Goal: Task Accomplishment & Management: Complete application form

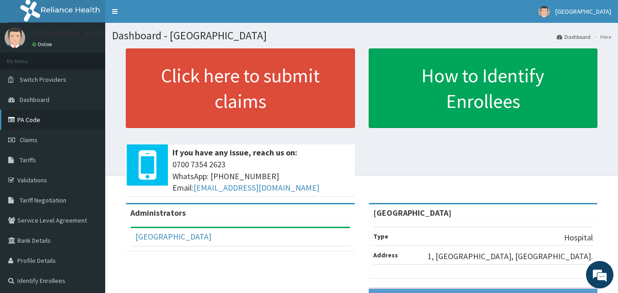
click at [27, 119] on link "PA Code" at bounding box center [52, 120] width 105 height 20
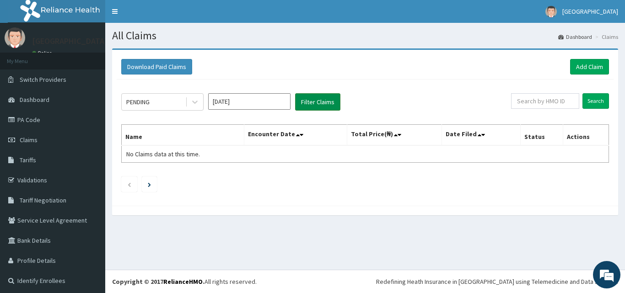
click at [325, 101] on button "Filter Claims" at bounding box center [317, 101] width 45 height 17
click at [191, 103] on icon at bounding box center [194, 101] width 9 height 9
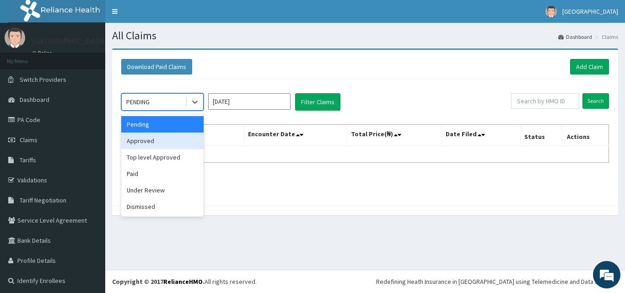
click at [158, 136] on div "Approved" at bounding box center [162, 141] width 82 height 16
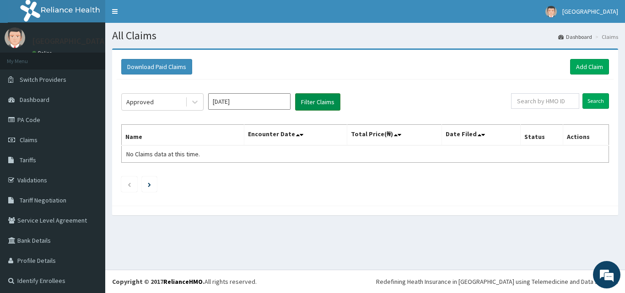
click at [315, 103] on button "Filter Claims" at bounding box center [317, 101] width 45 height 17
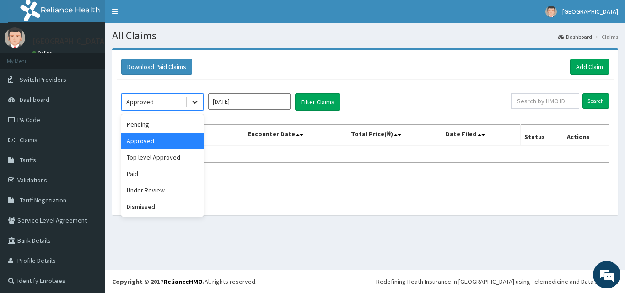
click at [193, 103] on icon at bounding box center [194, 101] width 9 height 9
click at [141, 174] on div "Paid" at bounding box center [162, 174] width 82 height 16
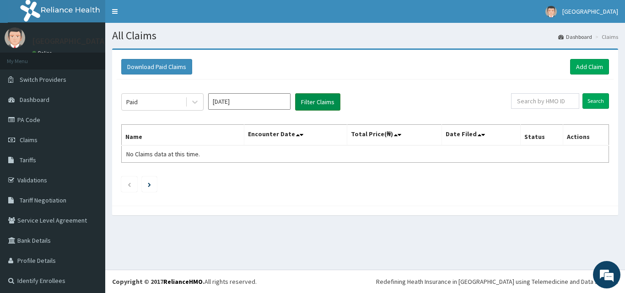
click at [317, 104] on button "Filter Claims" at bounding box center [317, 101] width 45 height 17
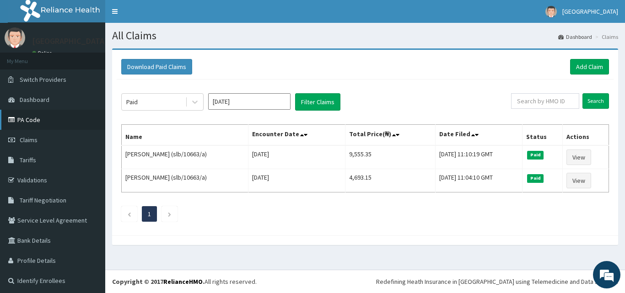
click at [29, 124] on link "PA Code" at bounding box center [52, 120] width 105 height 20
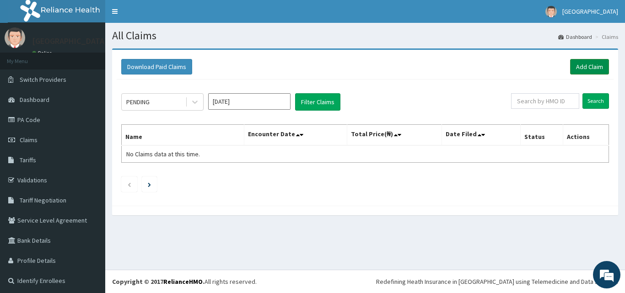
click at [588, 70] on link "Add Claim" at bounding box center [589, 67] width 39 height 16
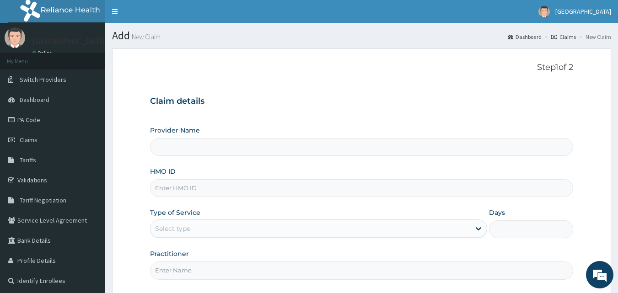
click at [337, 189] on input "HMO ID" at bounding box center [362, 188] width 424 height 18
type input "[GEOGRAPHIC_DATA]"
click at [21, 147] on link "Claims" at bounding box center [52, 140] width 105 height 20
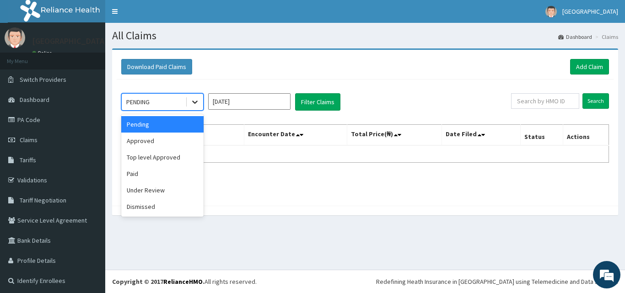
click at [191, 102] on icon at bounding box center [194, 101] width 9 height 9
click at [143, 178] on div "Paid" at bounding box center [162, 174] width 82 height 16
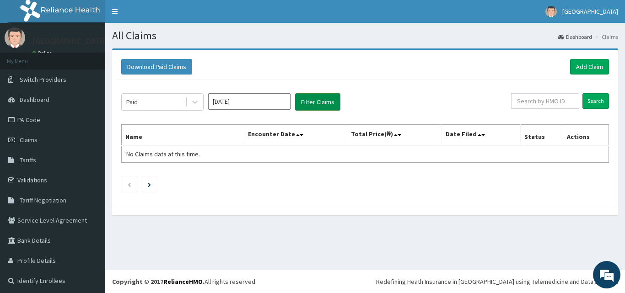
click at [313, 99] on button "Filter Claims" at bounding box center [317, 101] width 45 height 17
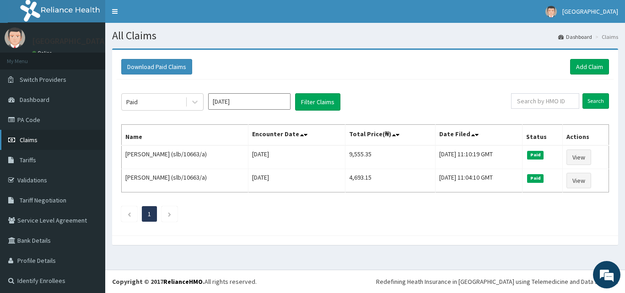
click at [17, 145] on link "Claims" at bounding box center [52, 140] width 105 height 20
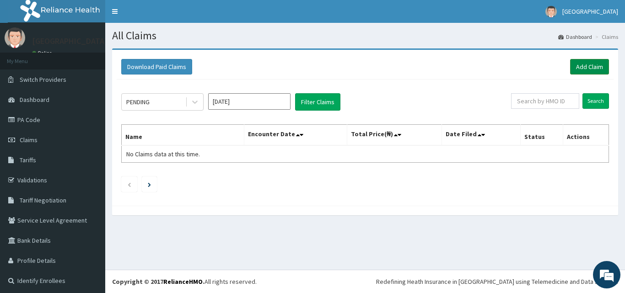
click at [575, 63] on link "Add Claim" at bounding box center [589, 67] width 39 height 16
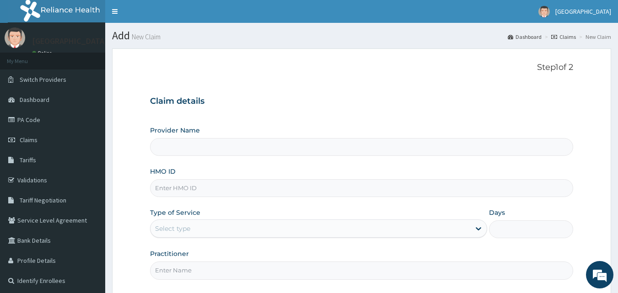
type input "[GEOGRAPHIC_DATA]"
click at [289, 191] on input "HMO ID" at bounding box center [362, 188] width 424 height 18
click at [28, 183] on link "Validations" at bounding box center [52, 180] width 105 height 20
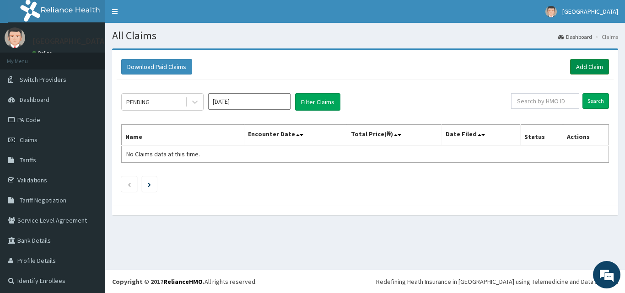
click at [579, 64] on link "Add Claim" at bounding box center [589, 67] width 39 height 16
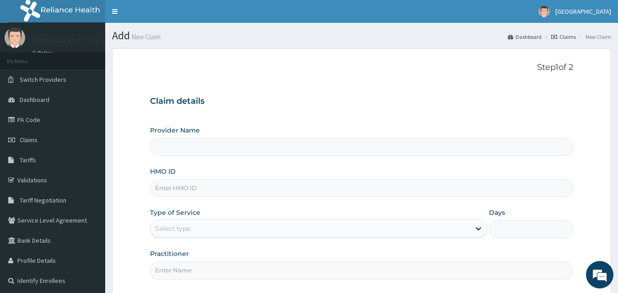
click at [247, 183] on input "HMO ID" at bounding box center [362, 188] width 424 height 18
type input "[GEOGRAPHIC_DATA]"
type input "OMI/10009/C"
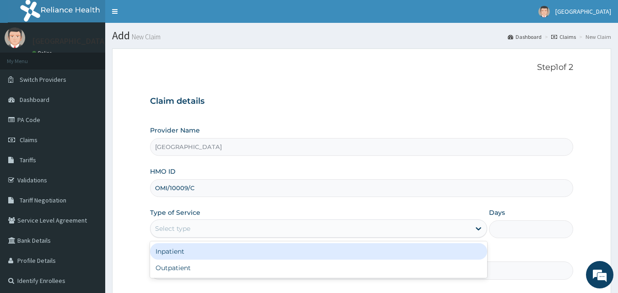
click at [195, 226] on div "Select type" at bounding box center [311, 228] width 320 height 15
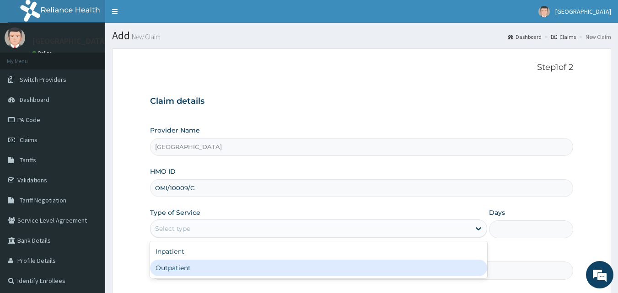
click at [181, 270] on div "Outpatient" at bounding box center [318, 268] width 337 height 16
type input "1"
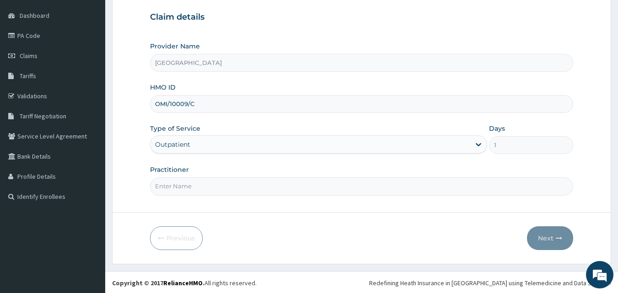
scroll to position [86, 0]
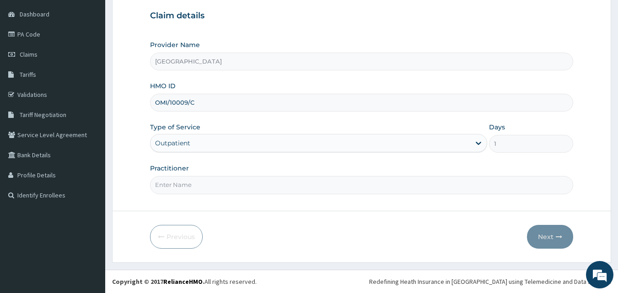
click at [347, 188] on input "Practitioner" at bounding box center [362, 185] width 424 height 18
type input "DR ALABI"
click at [558, 229] on button "Next" at bounding box center [550, 237] width 46 height 24
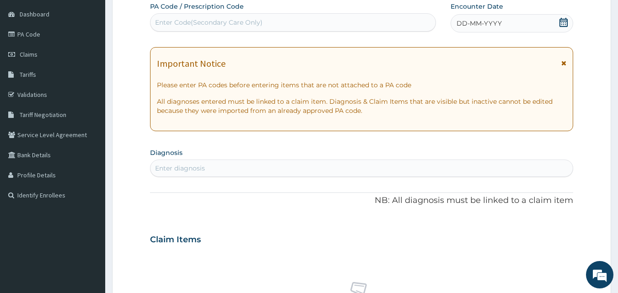
click at [222, 24] on div "Enter Code(Secondary Care Only)" at bounding box center [209, 22] width 108 height 9
click at [562, 23] on icon at bounding box center [563, 22] width 9 height 9
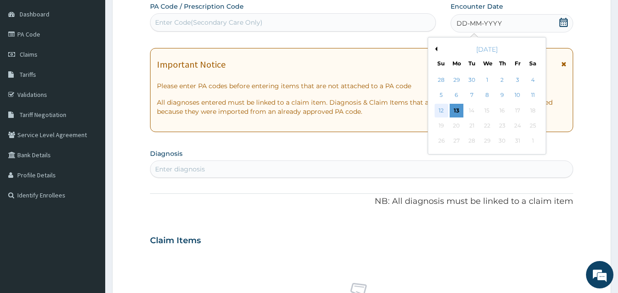
click at [443, 108] on div "12" at bounding box center [442, 111] width 14 height 14
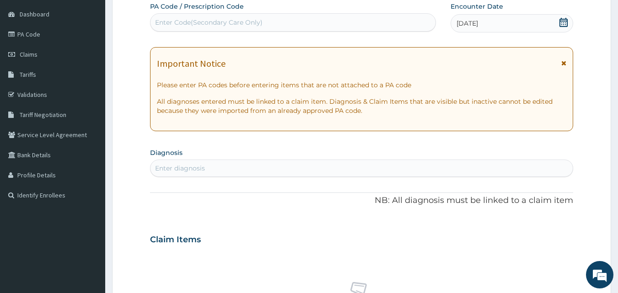
click at [565, 18] on icon at bounding box center [563, 22] width 9 height 9
click at [591, 118] on form "Step 2 of 2 PA Code / Prescription Code Enter Code(Secondary Care Only) Encount…" at bounding box center [361, 252] width 499 height 578
click at [330, 171] on div "Enter diagnosis" at bounding box center [362, 168] width 423 height 15
type input "P"
type input "T"
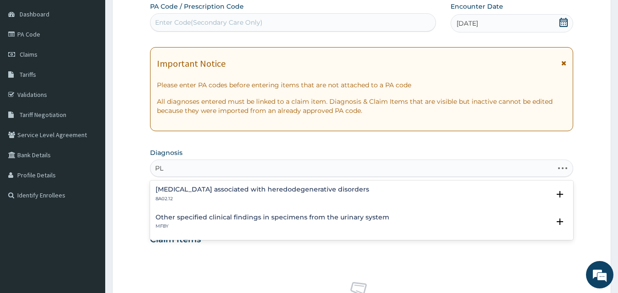
type input "P"
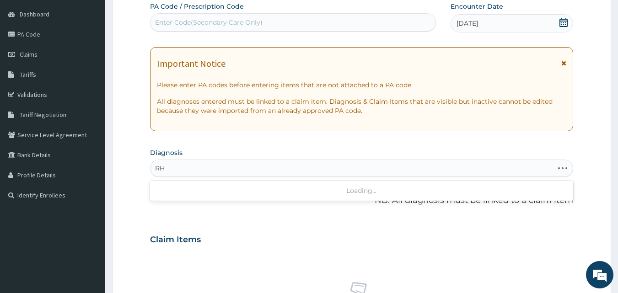
type input "R"
type input "P"
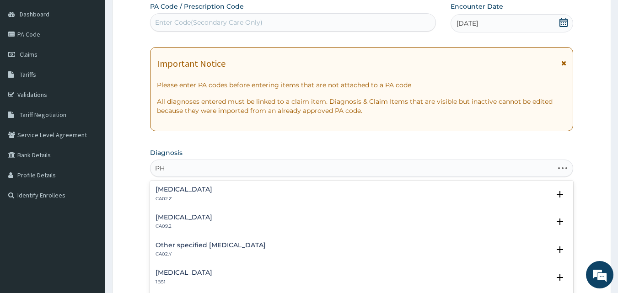
type input "P"
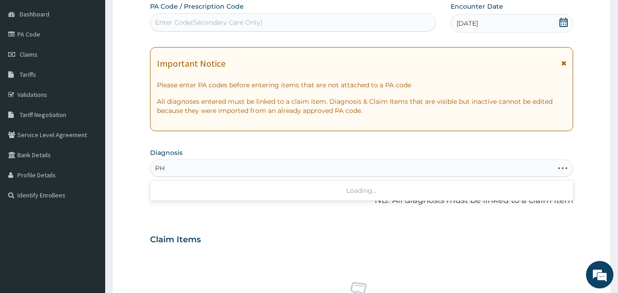
type input "P"
type input "PHARYNGITIS"
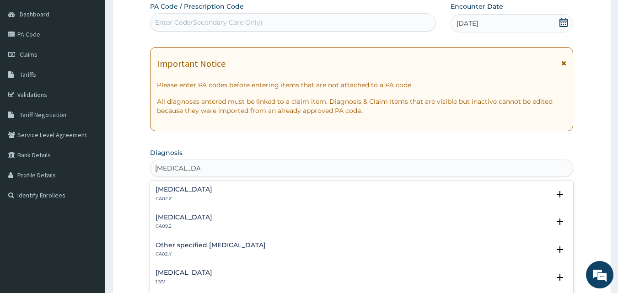
click at [212, 188] on h4 "Acute pharyngitis, unspecified" at bounding box center [184, 189] width 57 height 7
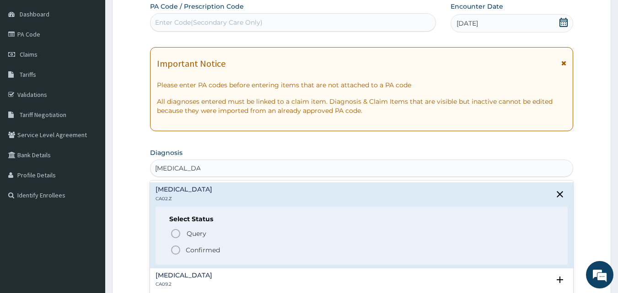
click at [175, 248] on icon "status option filled" at bounding box center [175, 250] width 11 height 11
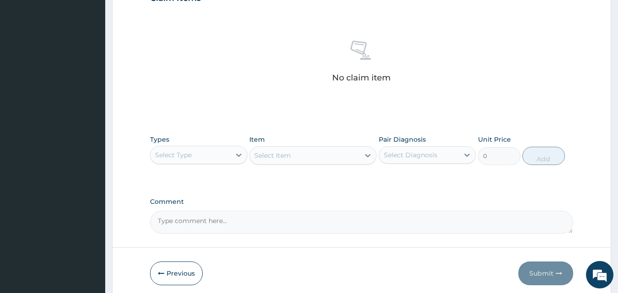
scroll to position [367, 0]
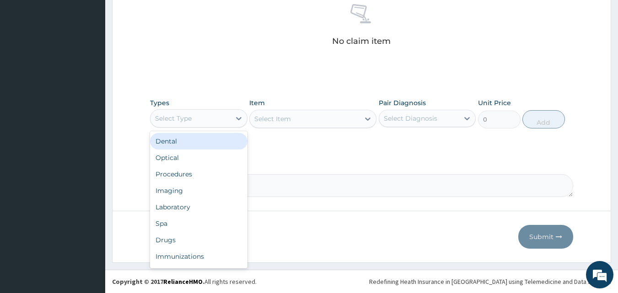
click at [224, 116] on div "Select Type" at bounding box center [191, 118] width 80 height 15
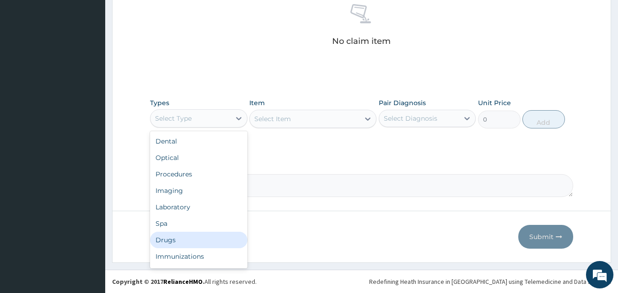
click at [174, 235] on div "Drugs" at bounding box center [198, 240] width 97 height 16
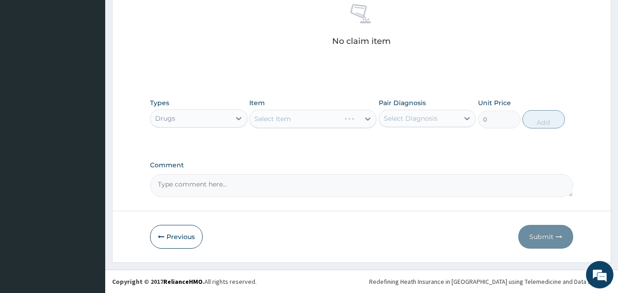
click at [286, 121] on div "Select Item" at bounding box center [312, 119] width 127 height 18
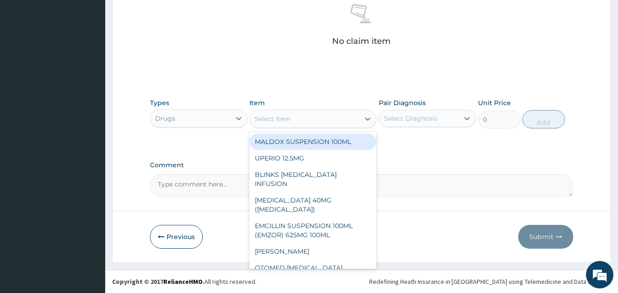
click at [363, 122] on icon at bounding box center [367, 118] width 9 height 9
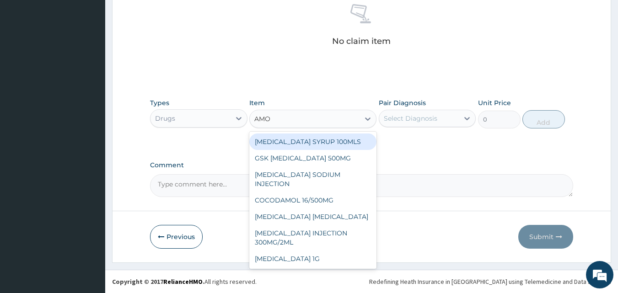
type input "AMOX"
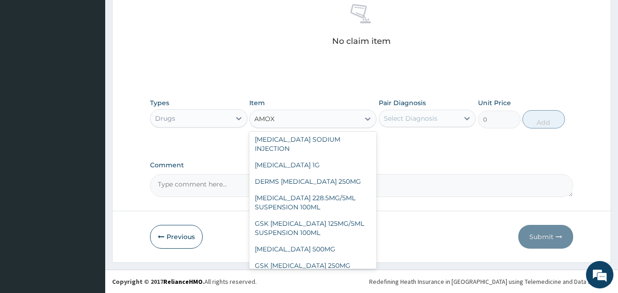
scroll to position [26, 0]
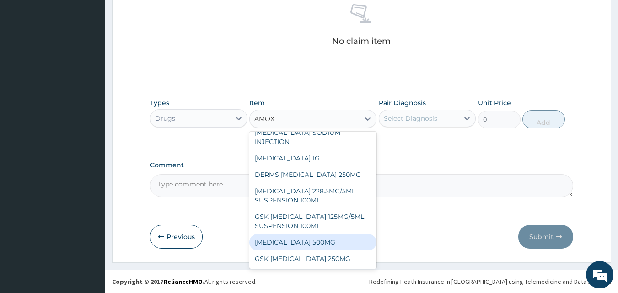
click at [310, 243] on div "AMOXICILLIN 500MG" at bounding box center [312, 242] width 127 height 16
type input "75.9000015258789"
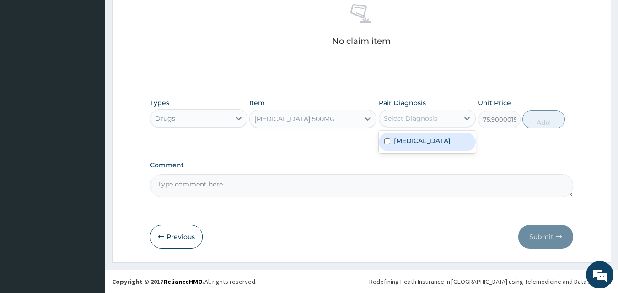
click at [439, 118] on div "Select Diagnosis" at bounding box center [419, 118] width 80 height 15
click at [389, 144] on input "checkbox" at bounding box center [387, 141] width 6 height 6
checkbox input "true"
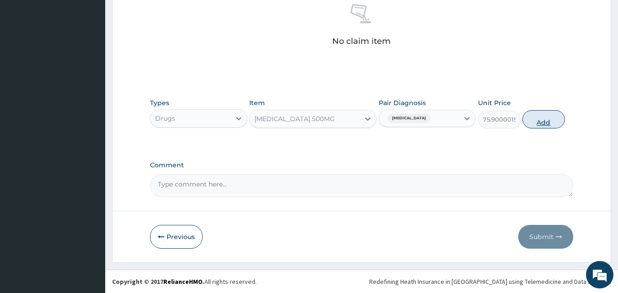
click at [537, 116] on button "Add" at bounding box center [544, 119] width 43 height 18
type input "0"
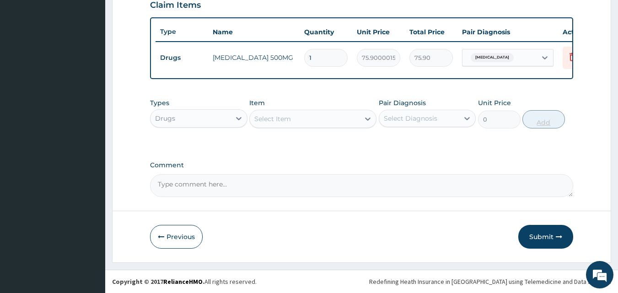
scroll to position [330, 0]
type input "10"
type input "759.00"
type input "10"
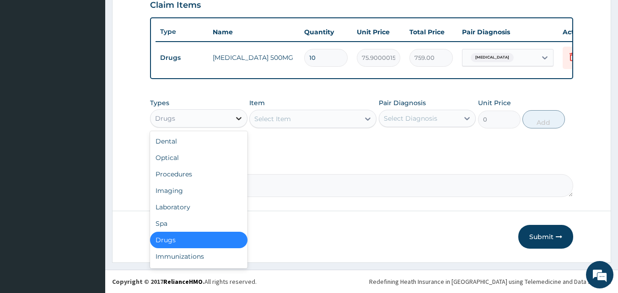
click at [234, 125] on div at bounding box center [239, 118] width 16 height 16
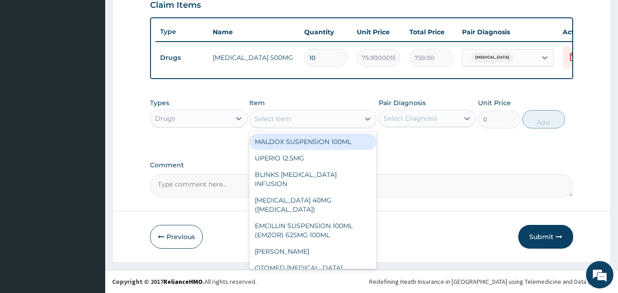
click at [278, 123] on div "Select Item" at bounding box center [272, 118] width 37 height 9
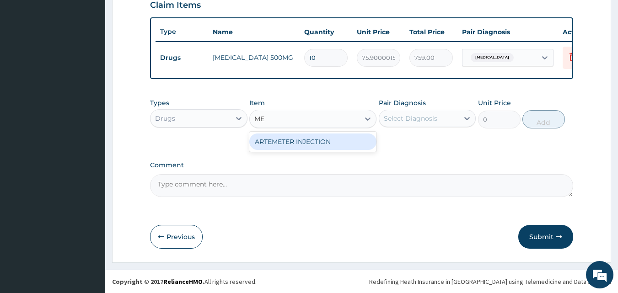
type input "M"
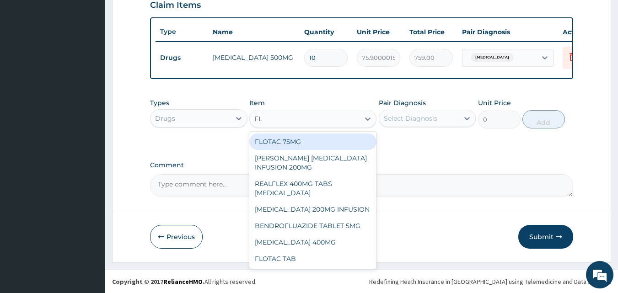
type input "FLA"
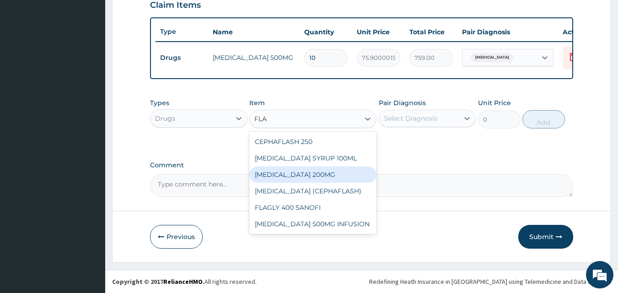
click at [285, 174] on div "FLAGYL 200MG" at bounding box center [312, 175] width 127 height 16
type input "50.59999847412109"
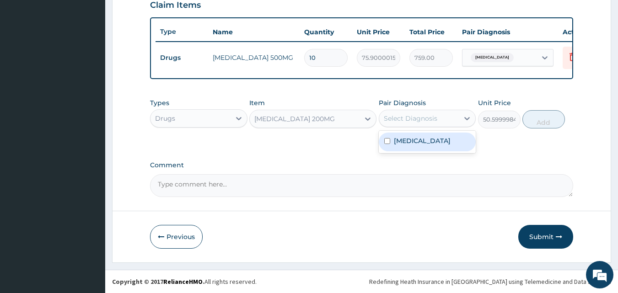
click at [457, 116] on div "Select Diagnosis" at bounding box center [419, 118] width 80 height 15
click at [390, 144] on input "checkbox" at bounding box center [387, 141] width 6 height 6
checkbox input "true"
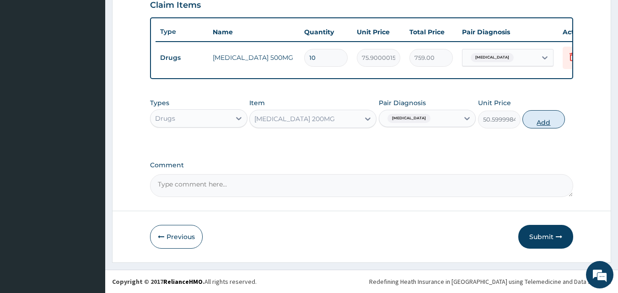
click at [535, 119] on button "Add" at bounding box center [544, 119] width 43 height 18
type input "0"
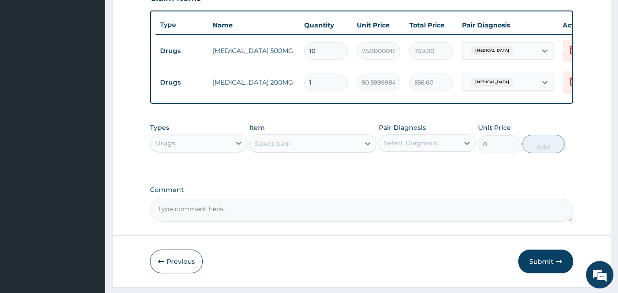
type input "11"
type input "556.60"
type input "1"
type input "50.60"
type input "15"
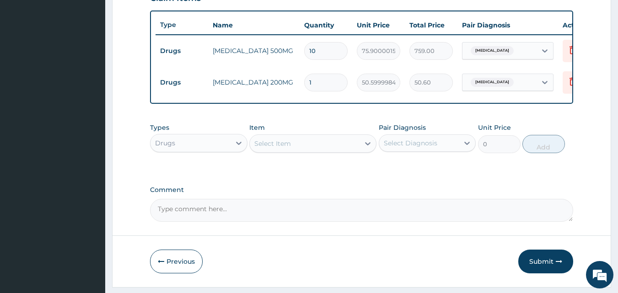
type input "759.00"
type input "15"
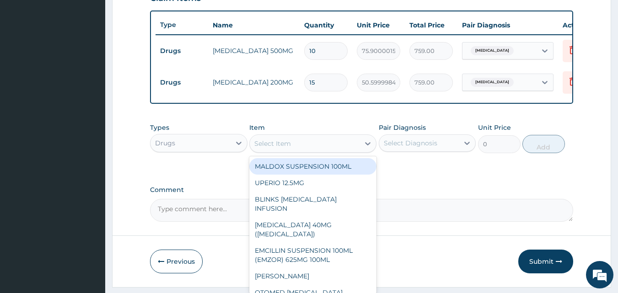
click at [264, 148] on div "Select Item" at bounding box center [272, 143] width 37 height 9
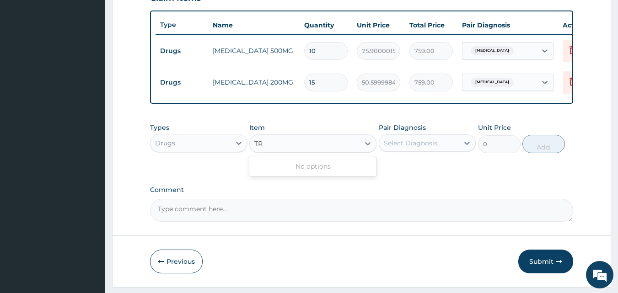
type input "T"
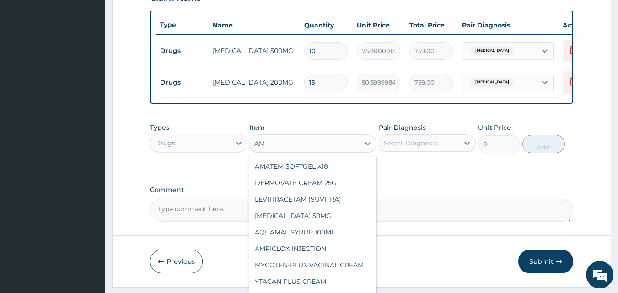
type input "A"
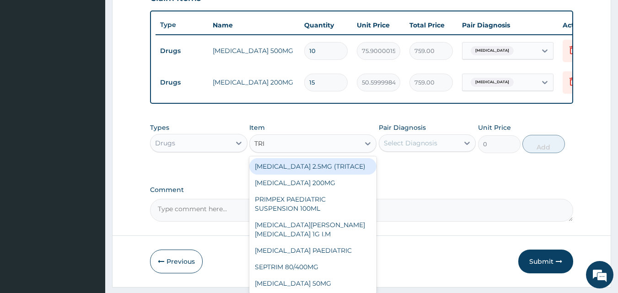
type input "TRIP"
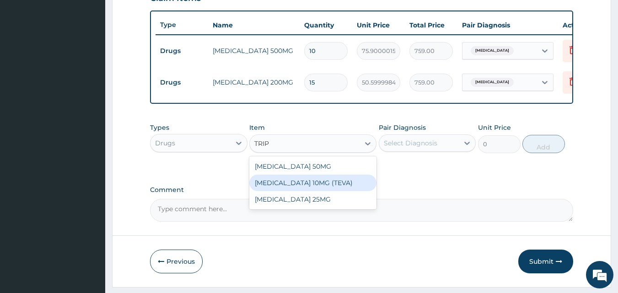
click at [271, 183] on div "AMITRIPTYLINE 10MG (TEVA)" at bounding box center [312, 183] width 127 height 16
type input "48.06999969482422"
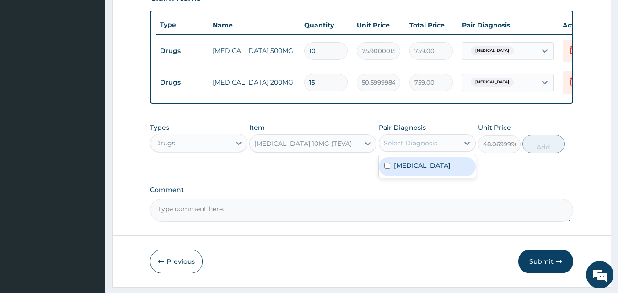
click at [459, 149] on div "Select Diagnosis" at bounding box center [419, 143] width 80 height 15
click at [387, 169] on input "checkbox" at bounding box center [387, 166] width 6 height 6
checkbox input "true"
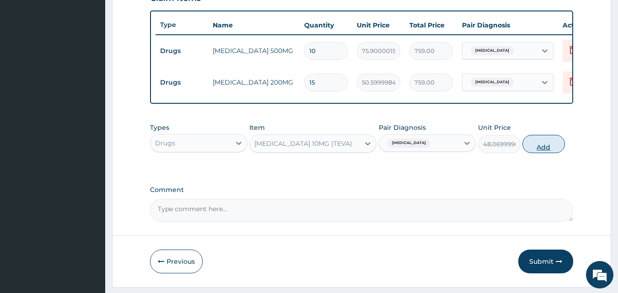
click at [541, 150] on button "Add" at bounding box center [544, 144] width 43 height 18
type input "0"
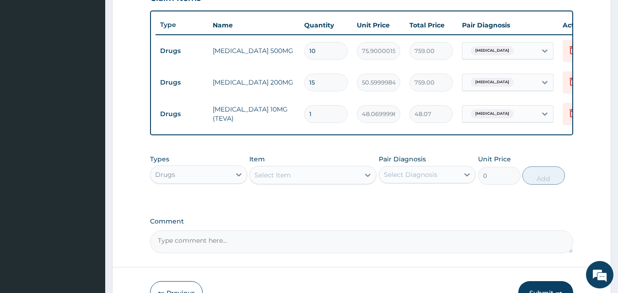
click at [320, 118] on input "1" at bounding box center [325, 114] width 43 height 18
type input "0.00"
type input "5"
type input "240.35"
type input "5"
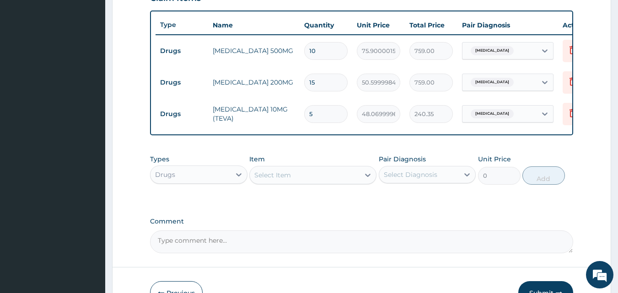
click at [287, 201] on div "Types Drugs Item Select Item Pair Diagnosis Select Diagnosis Unit Price 0 Add" at bounding box center [362, 176] width 424 height 53
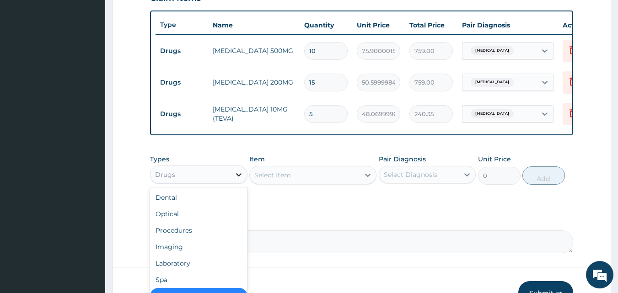
click at [232, 177] on div at bounding box center [239, 175] width 16 height 16
click at [179, 239] on div "Procedures" at bounding box center [198, 230] width 97 height 16
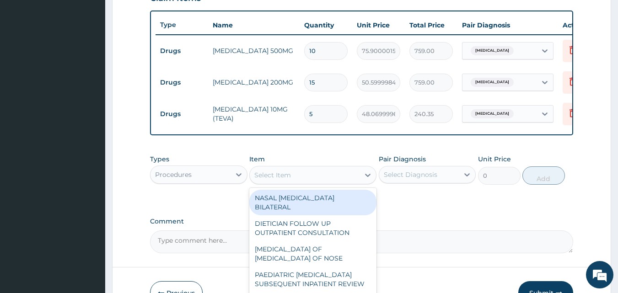
click at [291, 179] on div "Select Item" at bounding box center [272, 175] width 37 height 9
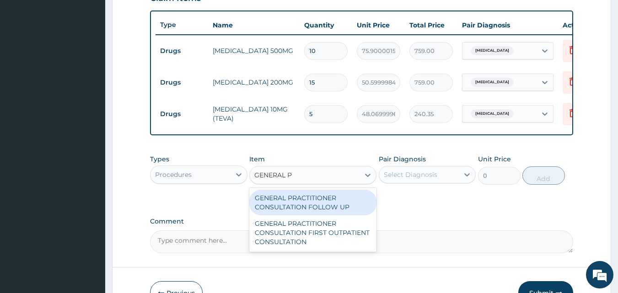
type input "GENERAL PR"
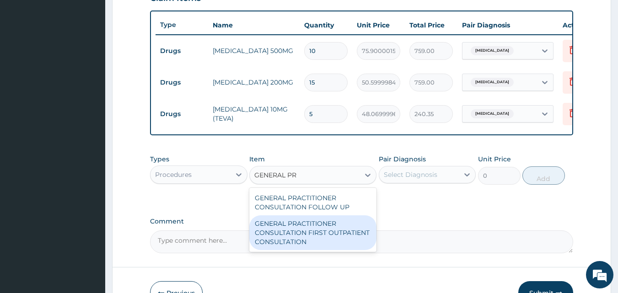
click at [280, 234] on div "GENERAL PRACTITIONER CONSULTATION FIRST OUTPATIENT CONSULTATION" at bounding box center [312, 233] width 127 height 35
type input "3795"
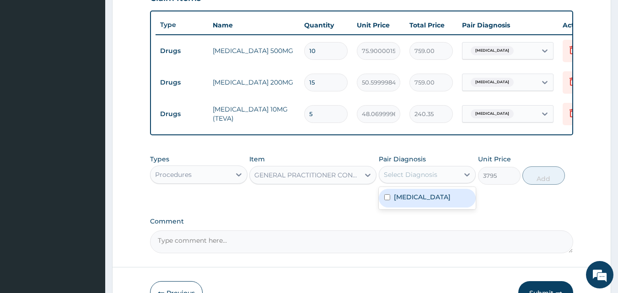
click at [407, 178] on div "Select Diagnosis" at bounding box center [411, 174] width 54 height 9
click at [388, 200] on input "checkbox" at bounding box center [387, 197] width 6 height 6
checkbox input "true"
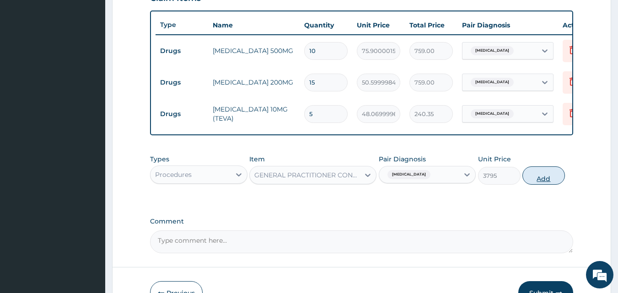
click at [534, 180] on button "Add" at bounding box center [544, 176] width 43 height 18
type input "0"
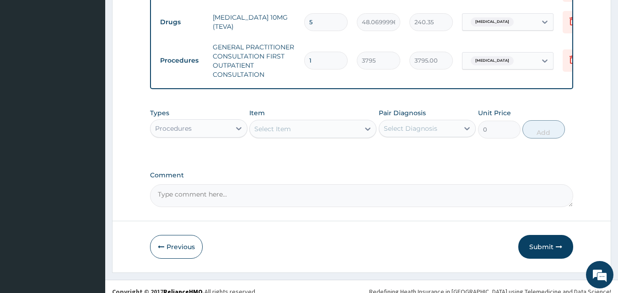
scroll to position [439, 0]
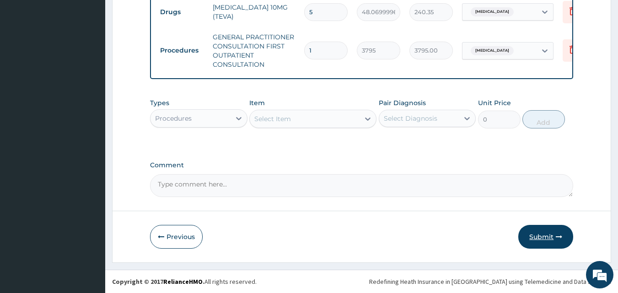
click at [538, 228] on button "Submit" at bounding box center [545, 237] width 55 height 24
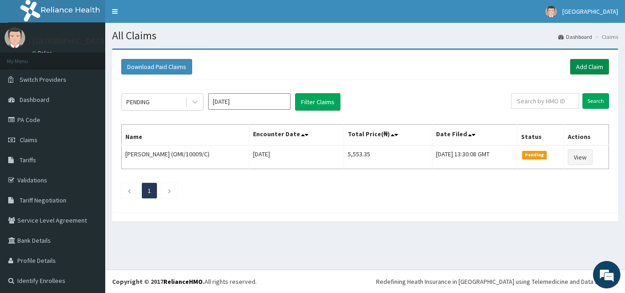
click at [584, 62] on link "Add Claim" at bounding box center [589, 67] width 39 height 16
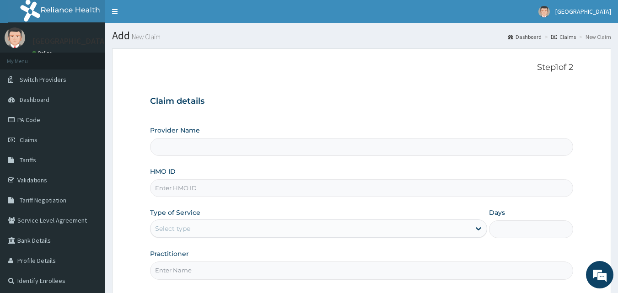
click at [213, 186] on input "HMO ID" at bounding box center [362, 188] width 424 height 18
type input "[GEOGRAPHIC_DATA]"
type input "omi/10009/f"
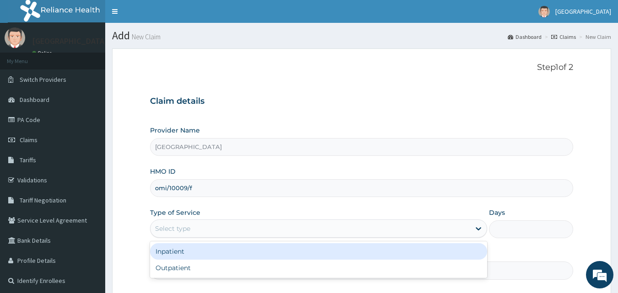
click at [182, 227] on div "Select type" at bounding box center [172, 228] width 35 height 9
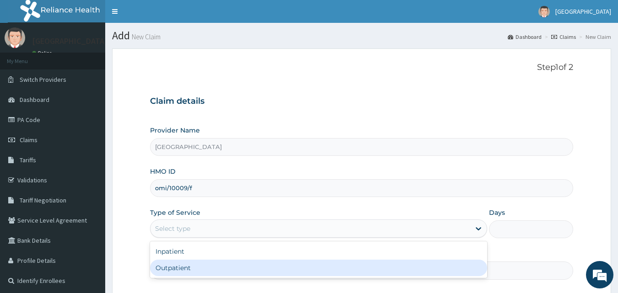
click at [163, 267] on div "Outpatient" at bounding box center [318, 268] width 337 height 16
type input "1"
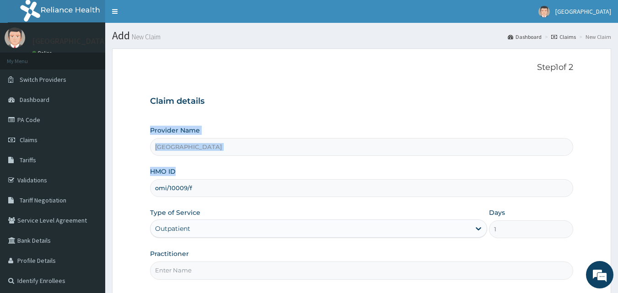
drag, startPoint x: 618, startPoint y: 111, endPoint x: 621, endPoint y: 170, distance: 59.1
click at [618, 170] on html "R EL Toggle navigation Priesthood Hospital Priesthood Hospital - priesthoodhosp…" at bounding box center [309, 189] width 618 height 379
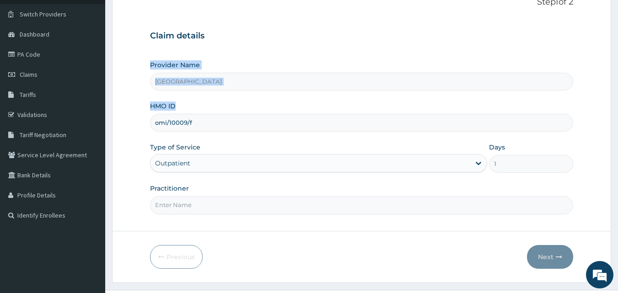
scroll to position [70, 0]
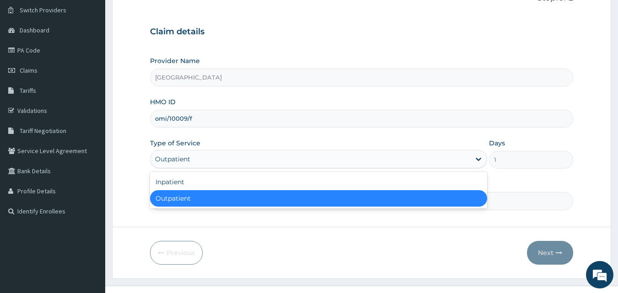
click at [437, 155] on div "Outpatient" at bounding box center [311, 159] width 320 height 15
click at [401, 207] on div "Inpatient Outpatient" at bounding box center [318, 190] width 337 height 37
click at [400, 202] on div "Outpatient" at bounding box center [318, 198] width 337 height 16
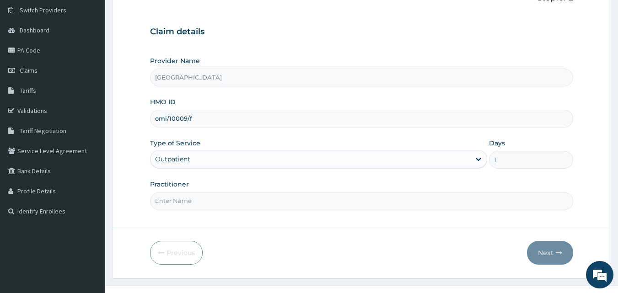
click at [425, 196] on input "Practitioner" at bounding box center [362, 201] width 424 height 18
type input "DR ALABI"
click at [538, 252] on button "Next" at bounding box center [550, 253] width 46 height 24
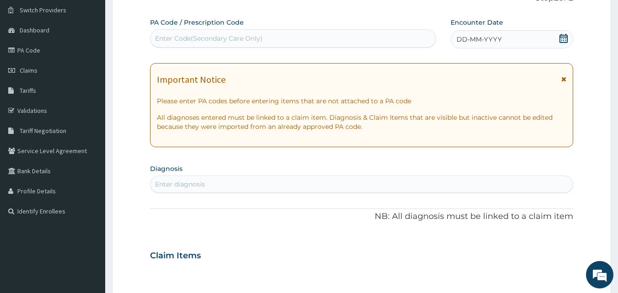
click at [234, 184] on div "Enter diagnosis" at bounding box center [362, 184] width 423 height 15
type input "RHINO"
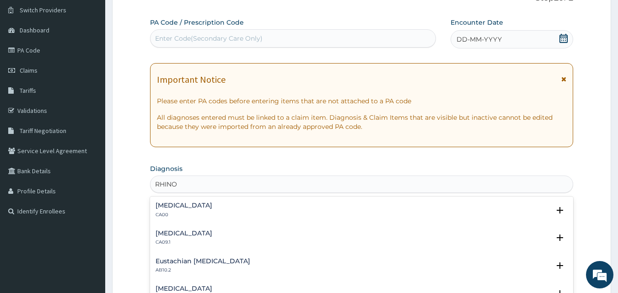
click at [198, 207] on h4 "Acute nasopharyngitis" at bounding box center [184, 205] width 57 height 7
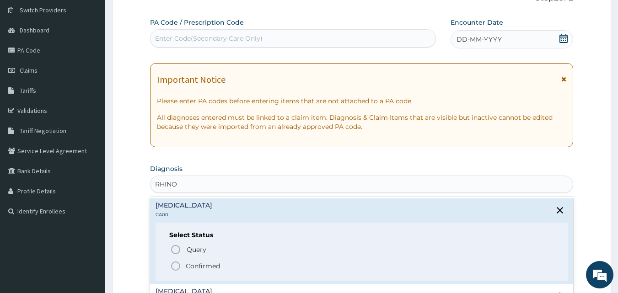
click at [175, 265] on icon "status option filled" at bounding box center [175, 266] width 11 height 11
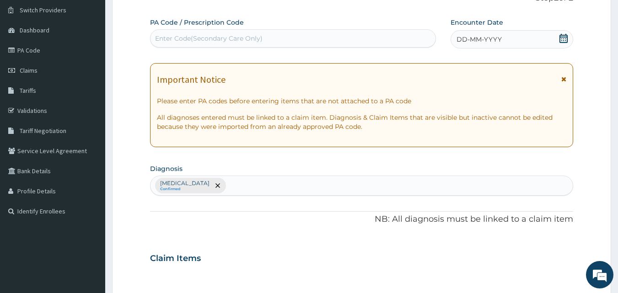
drag, startPoint x: 615, startPoint y: 92, endPoint x: 623, endPoint y: 93, distance: 8.3
click at [618, 93] on html "R EL Toggle navigation Priesthood Hospital Priesthood Hospital - priesthoodhosp…" at bounding box center [309, 260] width 618 height 660
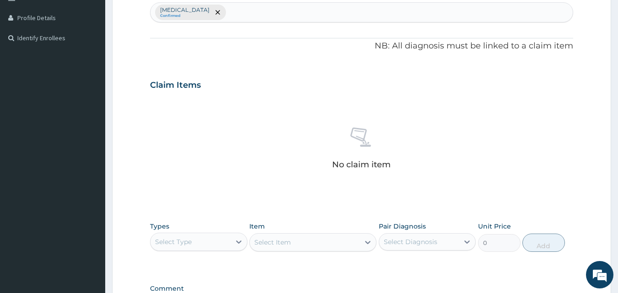
scroll to position [367, 0]
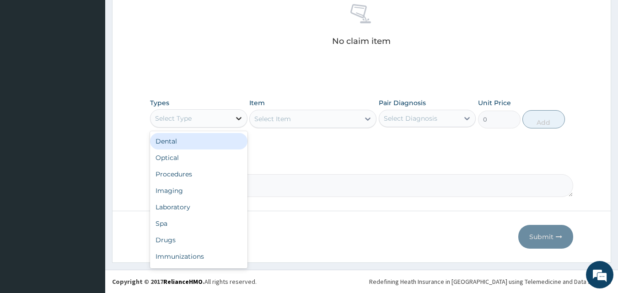
click at [234, 116] on icon at bounding box center [238, 118] width 9 height 9
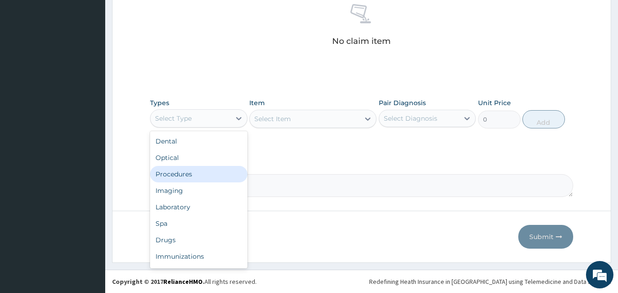
click at [186, 178] on div "Procedures" at bounding box center [198, 174] width 97 height 16
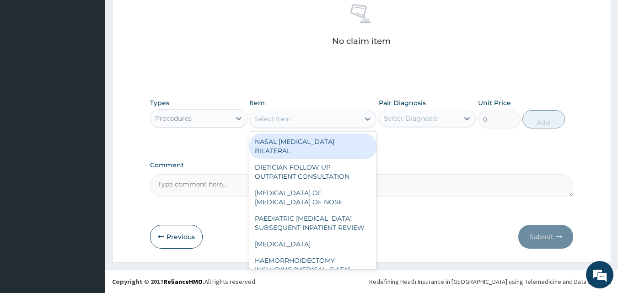
click at [350, 119] on div "Select Item" at bounding box center [305, 119] width 110 height 15
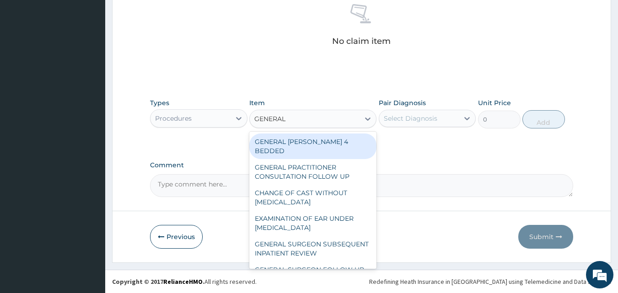
type input "GENERAL P"
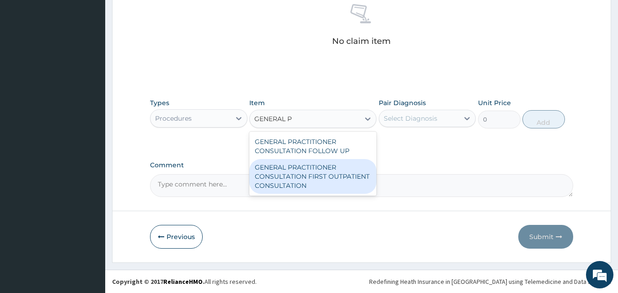
click at [305, 171] on div "GENERAL PRACTITIONER CONSULTATION FIRST OUTPATIENT CONSULTATION" at bounding box center [312, 176] width 127 height 35
type input "3795"
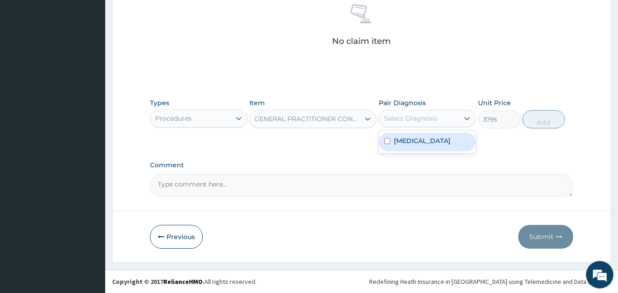
click at [454, 119] on div "Select Diagnosis" at bounding box center [419, 118] width 80 height 15
click at [386, 142] on input "checkbox" at bounding box center [387, 141] width 6 height 6
checkbox input "true"
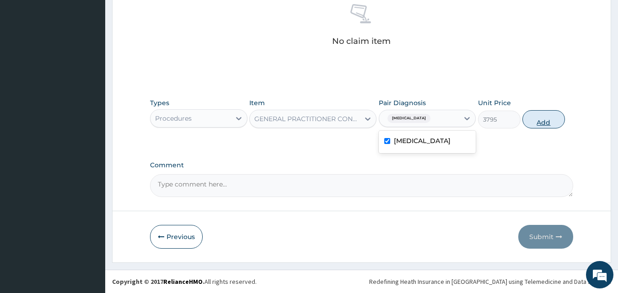
click at [530, 117] on button "Add" at bounding box center [544, 119] width 43 height 18
type input "0"
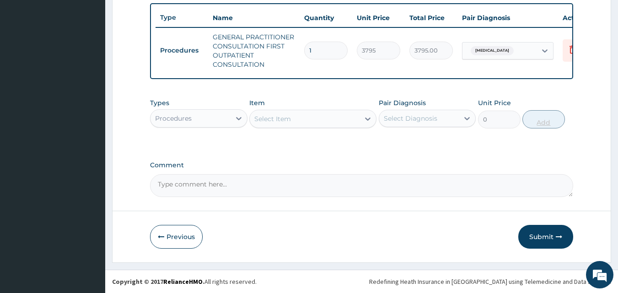
scroll to position [344, 0]
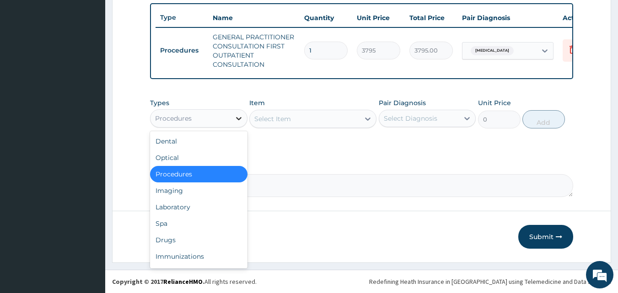
click at [232, 123] on div at bounding box center [239, 118] width 16 height 16
click at [177, 237] on div "Drugs" at bounding box center [198, 240] width 97 height 16
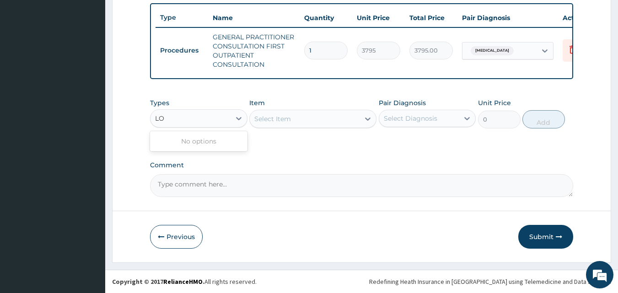
type input "L"
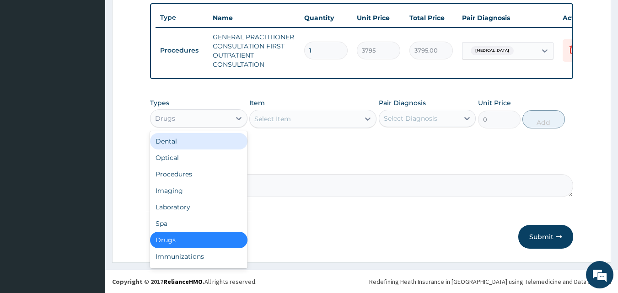
click at [282, 120] on div "Select Item" at bounding box center [272, 118] width 37 height 9
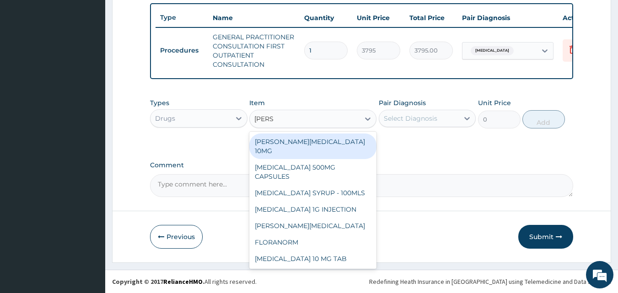
type input "LORAT"
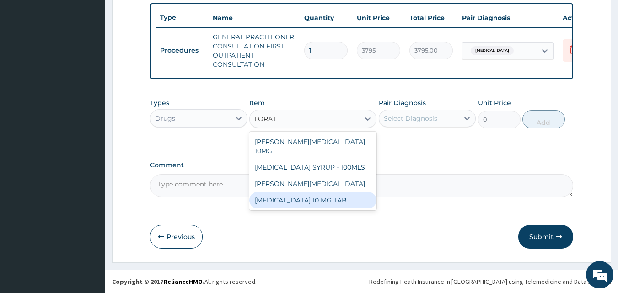
click at [273, 192] on div "LORATADINE 10 MG TAB" at bounding box center [312, 200] width 127 height 16
type input "63.25"
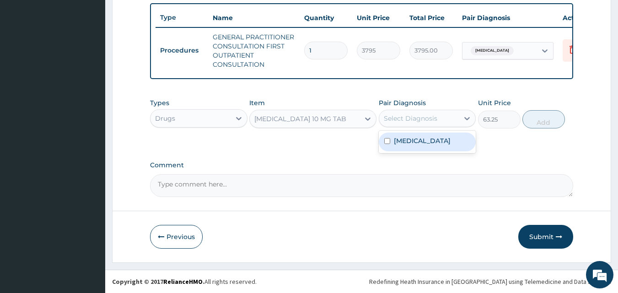
click at [439, 120] on div "Select Diagnosis" at bounding box center [419, 118] width 80 height 15
click at [386, 140] on input "checkbox" at bounding box center [387, 141] width 6 height 6
checkbox input "true"
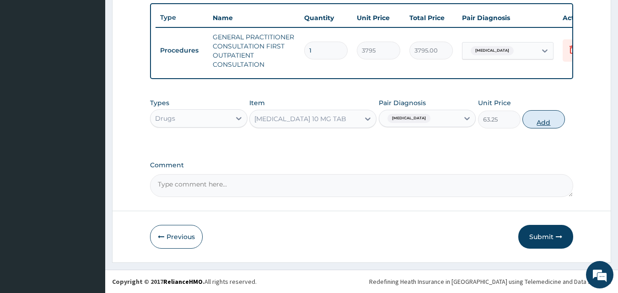
click at [541, 118] on button "Add" at bounding box center [544, 119] width 43 height 18
type input "0"
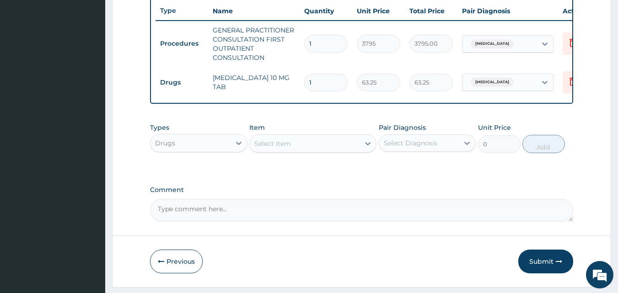
type input "0.00"
type input "7"
type input "442.75"
type input "7"
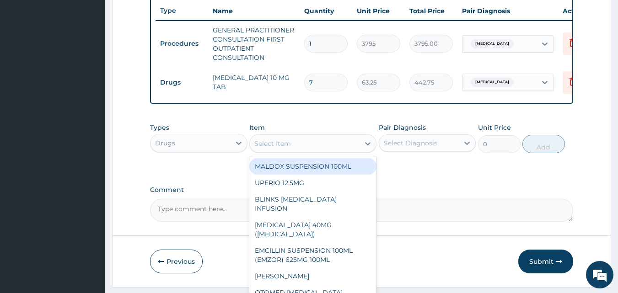
click at [291, 148] on div "Select Item" at bounding box center [272, 143] width 37 height 9
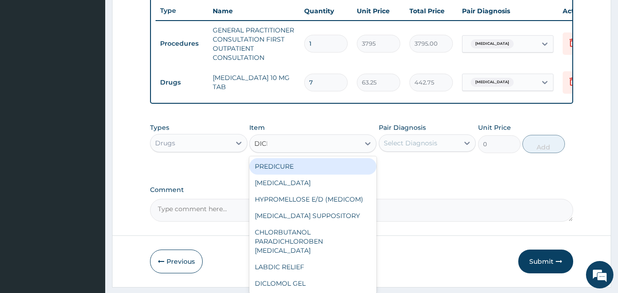
type input "DICLO"
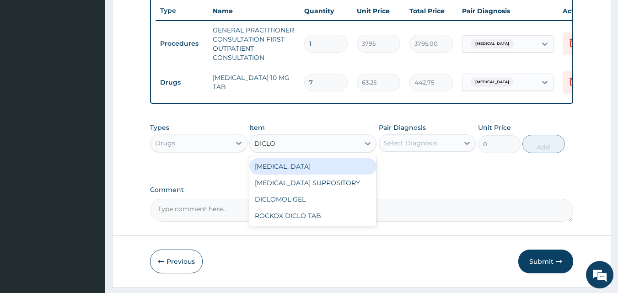
click at [289, 174] on div "DICLOFENAC" at bounding box center [312, 166] width 127 height 16
type input "632.5"
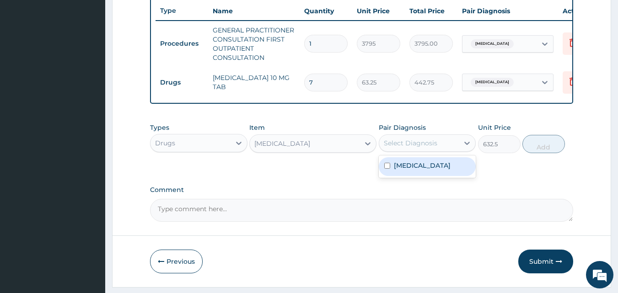
click at [409, 148] on div "Select Diagnosis" at bounding box center [411, 143] width 54 height 9
click at [416, 148] on div "Select Diagnosis" at bounding box center [411, 143] width 54 height 9
click at [388, 169] on input "checkbox" at bounding box center [387, 166] width 6 height 6
checkbox input "true"
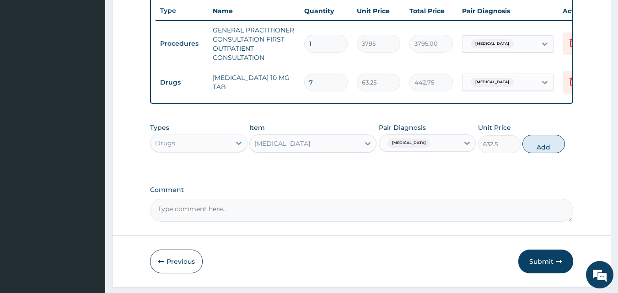
click at [542, 129] on div "Types Drugs Item DICLOFENAC Pair Diagnosis Acute nasopharyngitis Unit Price 632…" at bounding box center [362, 138] width 424 height 39
click at [539, 148] on button "Add" at bounding box center [544, 144] width 43 height 18
type input "0"
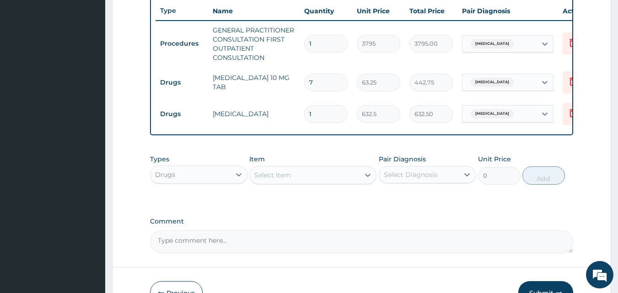
type input "10"
type input "6325.00"
type input "10"
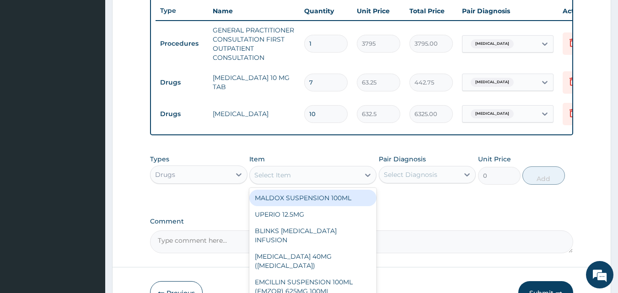
click at [319, 182] on div "Select Item" at bounding box center [305, 175] width 110 height 15
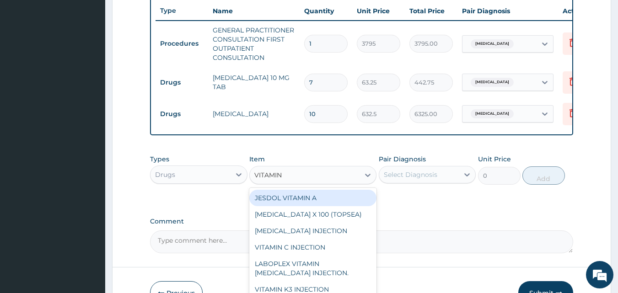
type input "VITAMIN C"
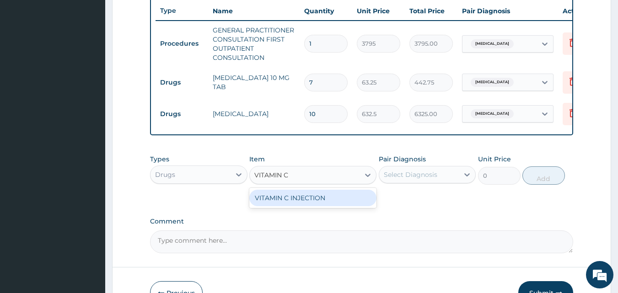
click at [309, 205] on div "VITAMIN C INJECTION" at bounding box center [312, 198] width 127 height 16
type input "151.8000030517578"
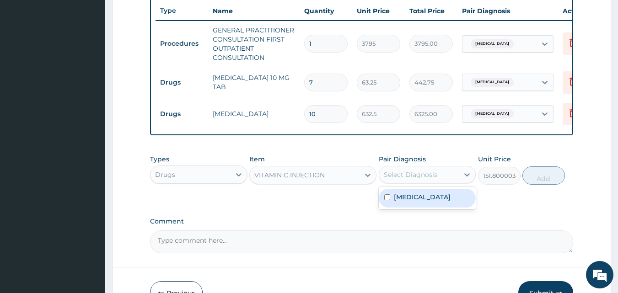
click at [436, 182] on div "Select Diagnosis" at bounding box center [419, 174] width 80 height 15
click at [410, 202] on label "Acute nasopharyngitis" at bounding box center [422, 197] width 57 height 9
checkbox input "true"
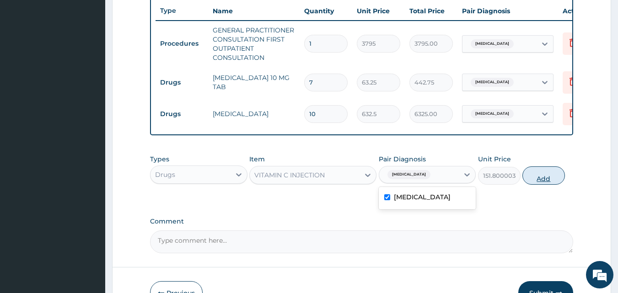
click at [535, 185] on button "Add" at bounding box center [544, 176] width 43 height 18
type input "0"
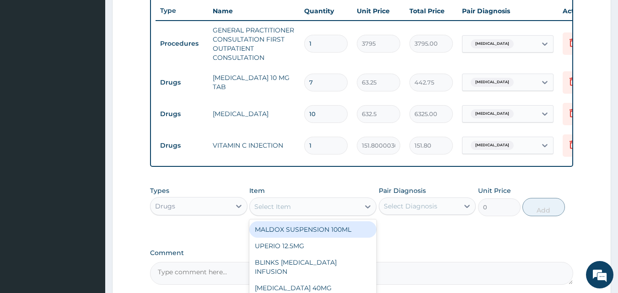
click at [310, 213] on div "Select Item" at bounding box center [305, 207] width 110 height 15
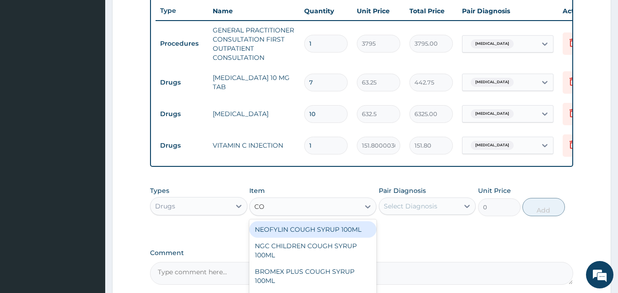
type input "C"
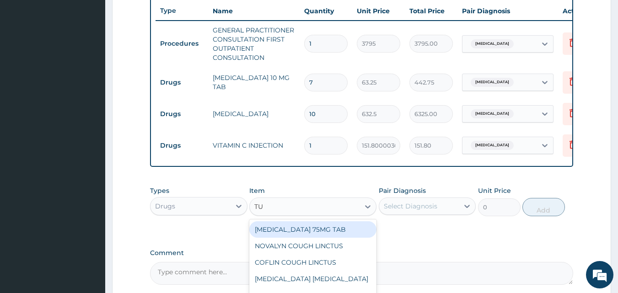
type input "TUX"
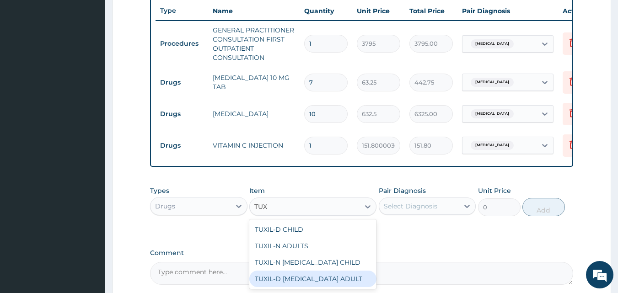
click at [328, 279] on div "TUXIL-D EXPECTORANT ADULT" at bounding box center [312, 279] width 127 height 16
type input "1265"
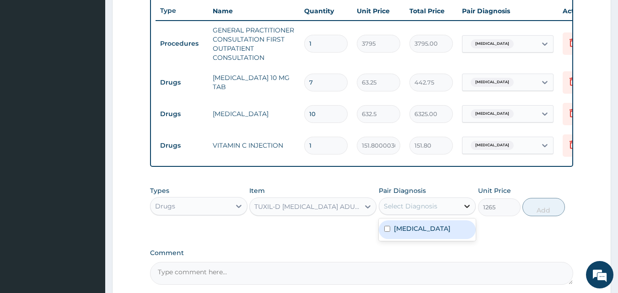
click at [467, 211] on icon at bounding box center [467, 206] width 9 height 9
click at [385, 232] on input "checkbox" at bounding box center [387, 229] width 6 height 6
checkbox input "true"
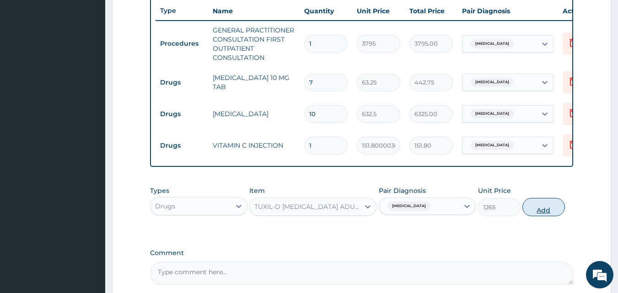
click at [541, 211] on button "Add" at bounding box center [544, 207] width 43 height 18
type input "0"
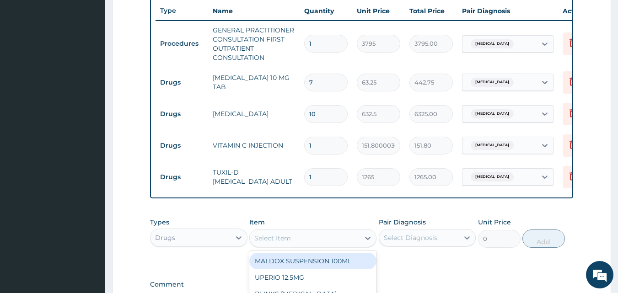
click at [342, 243] on div "Select Item" at bounding box center [305, 238] width 110 height 15
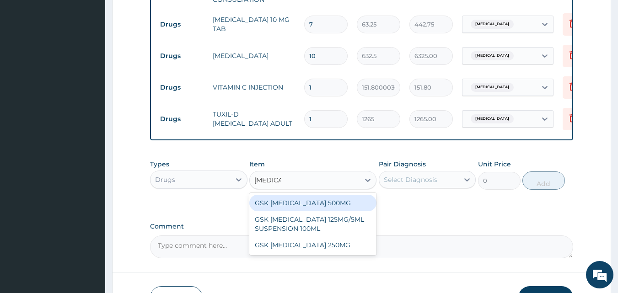
scroll to position [414, 0]
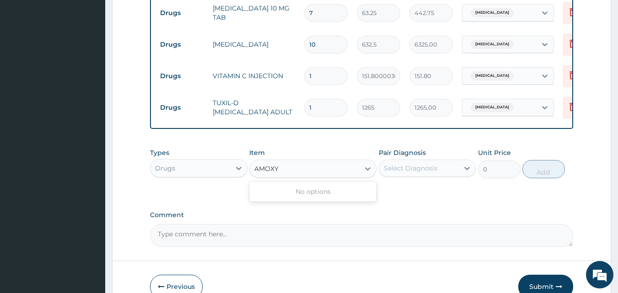
type input "AMOX"
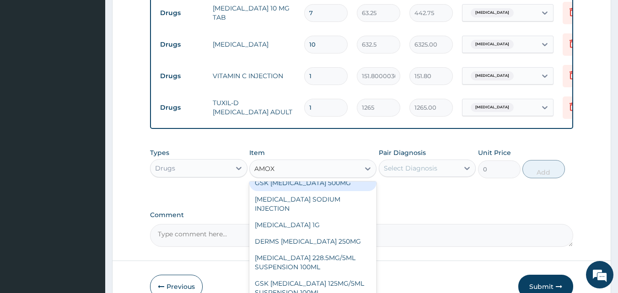
scroll to position [0, 0]
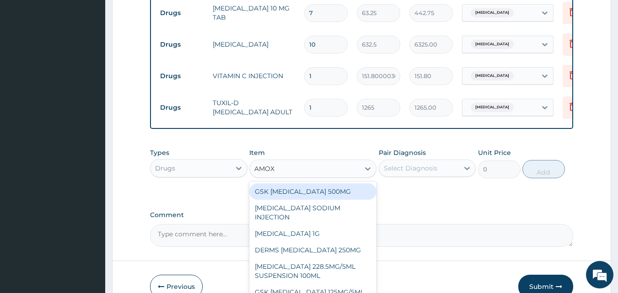
click at [346, 193] on div "GSK AMOXIL 500MG" at bounding box center [312, 192] width 127 height 16
type input "63.25"
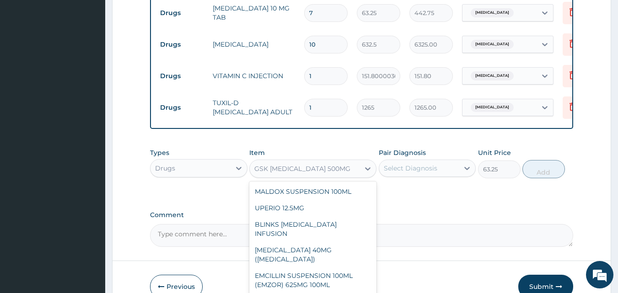
click at [329, 172] on div "GSK AMOXIL 500MG" at bounding box center [305, 169] width 110 height 15
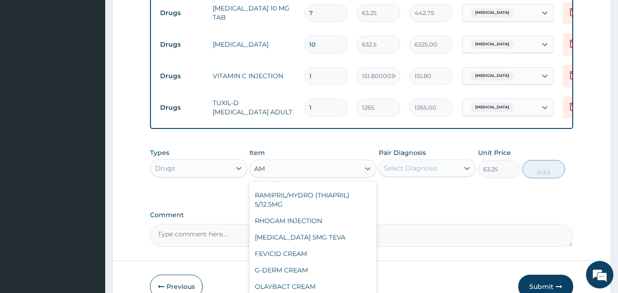
scroll to position [68, 0]
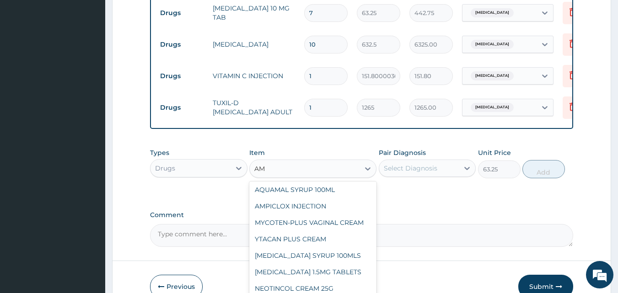
type input "AMO"
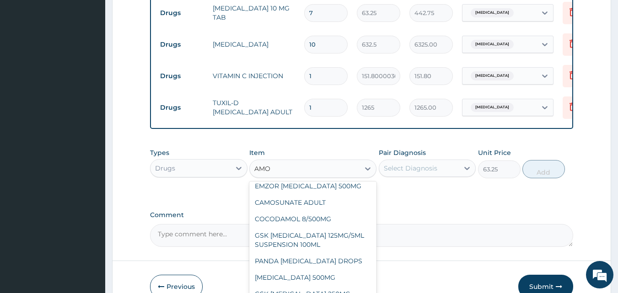
scroll to position [359, 0]
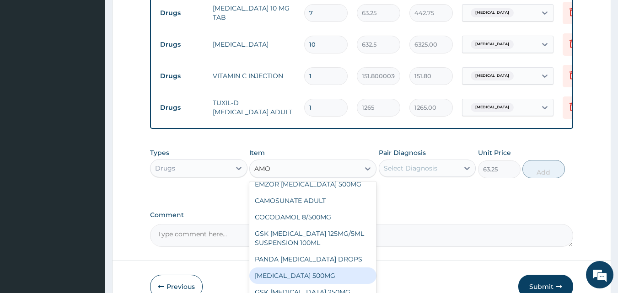
click at [303, 279] on div "AMOXICILLIN 500MG" at bounding box center [312, 276] width 127 height 16
type input "75.9000015258789"
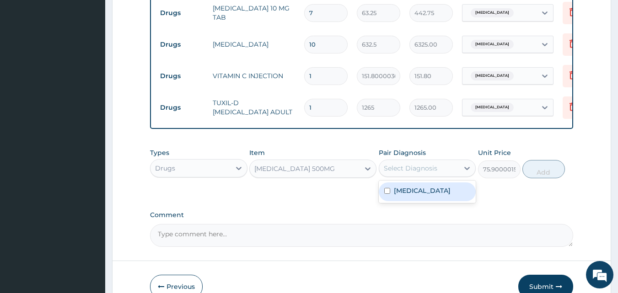
click at [394, 173] on div "Select Diagnosis" at bounding box center [411, 168] width 54 height 9
click at [386, 194] on div "Acute nasopharyngitis" at bounding box center [427, 192] width 97 height 19
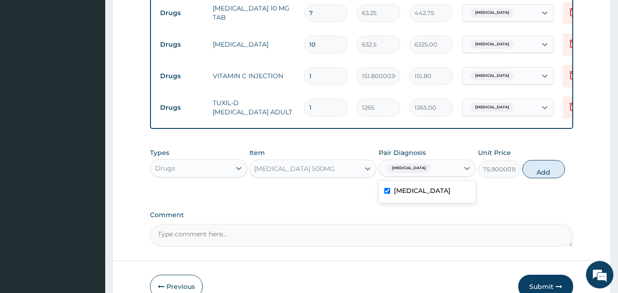
click at [386, 194] on div "Acute nasopharyngitis" at bounding box center [427, 192] width 97 height 19
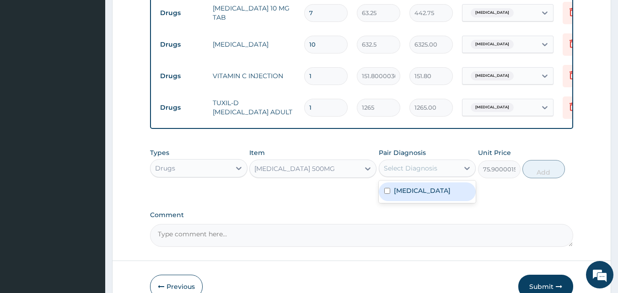
click at [390, 194] on input "checkbox" at bounding box center [387, 191] width 6 height 6
checkbox input "true"
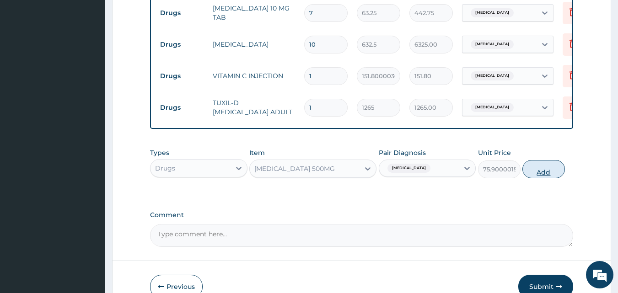
click at [531, 174] on button "Add" at bounding box center [544, 169] width 43 height 18
type input "0"
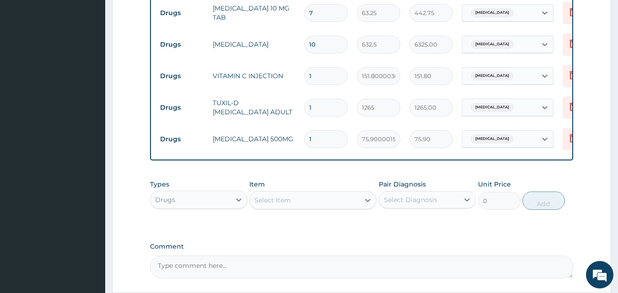
type input "15"
type input "1138.50"
type input "15"
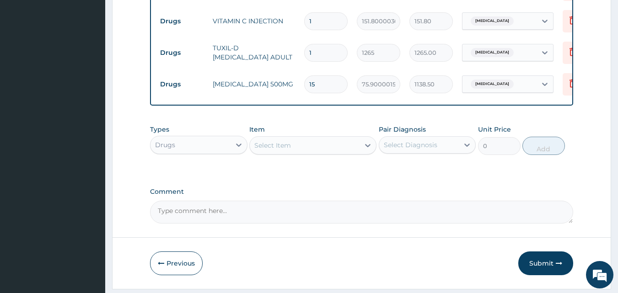
scroll to position [502, 0]
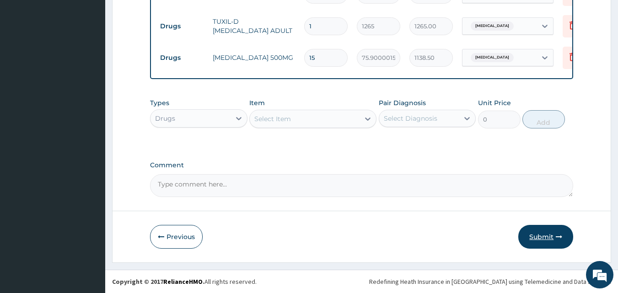
click at [534, 233] on button "Submit" at bounding box center [545, 237] width 55 height 24
click at [539, 235] on button "Submit" at bounding box center [545, 237] width 55 height 24
click at [542, 237] on button "Submit" at bounding box center [545, 237] width 55 height 24
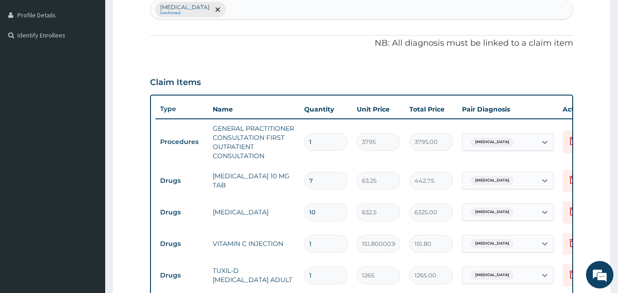
scroll to position [62, 0]
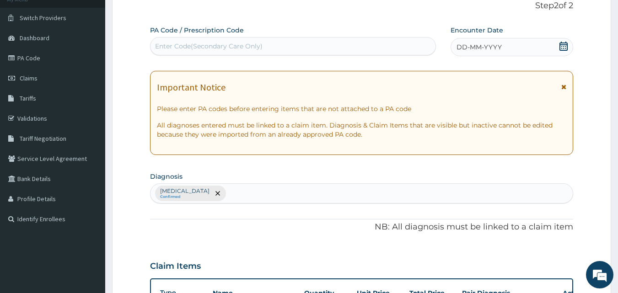
click at [560, 49] on icon at bounding box center [563, 46] width 9 height 9
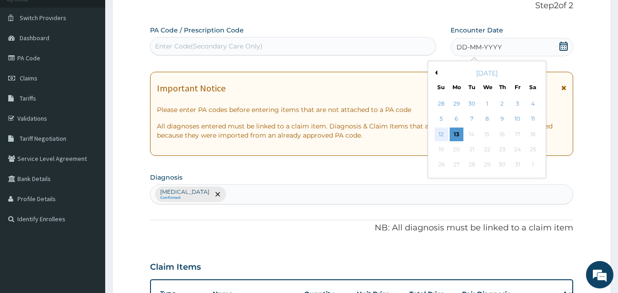
click at [445, 132] on div "12" at bounding box center [442, 135] width 14 height 14
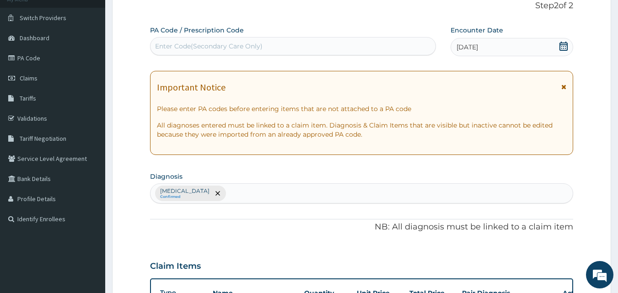
scroll to position [502, 0]
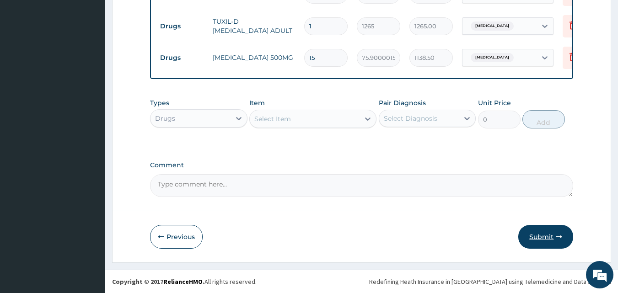
click at [534, 240] on button "Submit" at bounding box center [545, 237] width 55 height 24
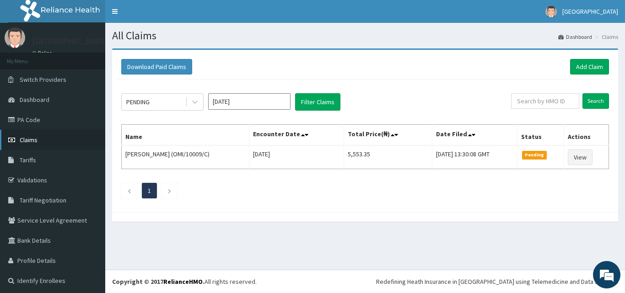
click at [23, 138] on span "Claims" at bounding box center [29, 140] width 18 height 8
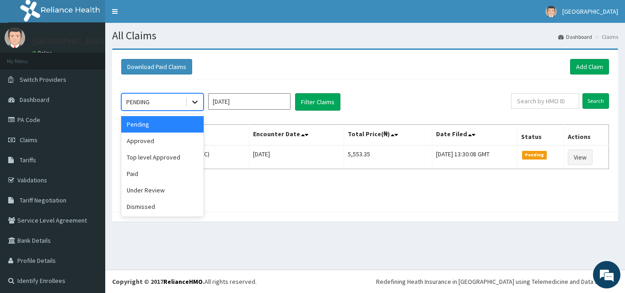
click at [194, 103] on icon at bounding box center [194, 102] width 5 height 3
click at [151, 140] on div "Approved" at bounding box center [162, 141] width 82 height 16
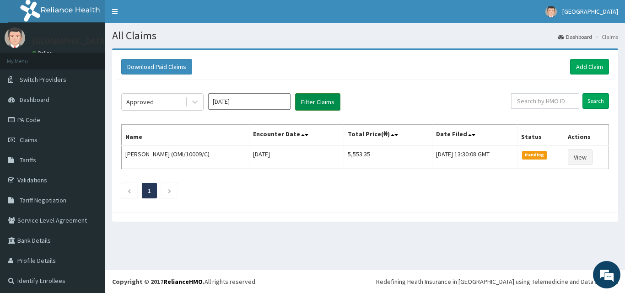
click at [313, 104] on button "Filter Claims" at bounding box center [317, 101] width 45 height 17
